Goal: Task Accomplishment & Management: Complete application form

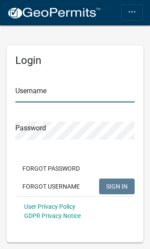
click at [52, 94] on input "Username" at bounding box center [74, 93] width 119 height 18
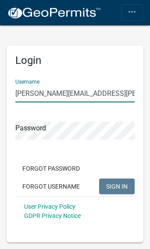
type input "[PERSON_NAME][EMAIL_ADDRESS][PERSON_NAME][DOMAIN_NAME]"
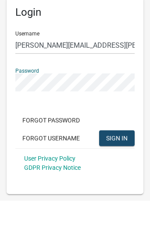
click at [119, 182] on span "SIGN IN" at bounding box center [116, 185] width 21 height 7
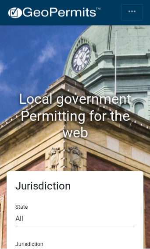
scroll to position [32, 0]
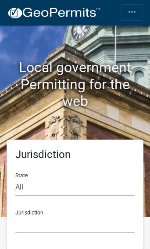
click at [35, 186] on select "All [US_STATE] [US_STATE] [US_STATE] [US_STATE] [US_STATE] [US_STATE] [US_STATE…" at bounding box center [74, 187] width 119 height 18
select select "[US_STATE]"
click at [77, 226] on select "City of [GEOGRAPHIC_DATA], [US_STATE] City of [GEOGRAPHIC_DATA], [US_STATE] Cit…" at bounding box center [74, 224] width 119 height 18
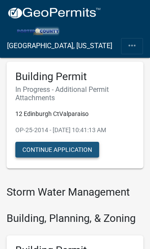
click at [65, 147] on button "Continue Application" at bounding box center [57, 150] width 84 height 16
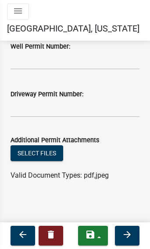
scroll to position [133, 0]
click at [129, 236] on icon "arrow_forward" at bounding box center [127, 234] width 10 height 10
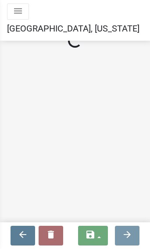
scroll to position [0, 0]
click at [17, 12] on icon "menu" at bounding box center [18, 11] width 10 height 10
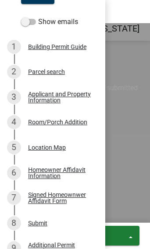
scroll to position [88, 0]
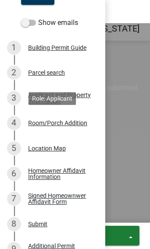
click at [70, 125] on div "Room/Porch Addition" at bounding box center [57, 123] width 59 height 6
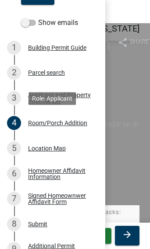
click at [131, 164] on input "-30003500" at bounding box center [77, 171] width 124 height 17
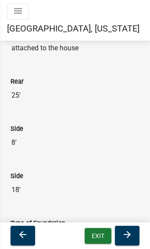
scroll to position [355, 0]
click at [90, 20] on link "[GEOGRAPHIC_DATA], [US_STATE]" at bounding box center [73, 28] width 132 height 17
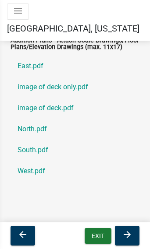
scroll to position [1660, 0]
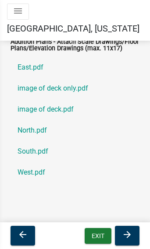
click at [20, 233] on icon "arrow_back" at bounding box center [22, 234] width 10 height 10
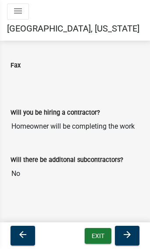
scroll to position [1339, 0]
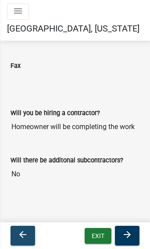
click at [25, 234] on icon "arrow_back" at bounding box center [22, 234] width 10 height 10
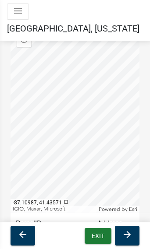
scroll to position [165, 0]
